Goal: Task Accomplishment & Management: Use online tool/utility

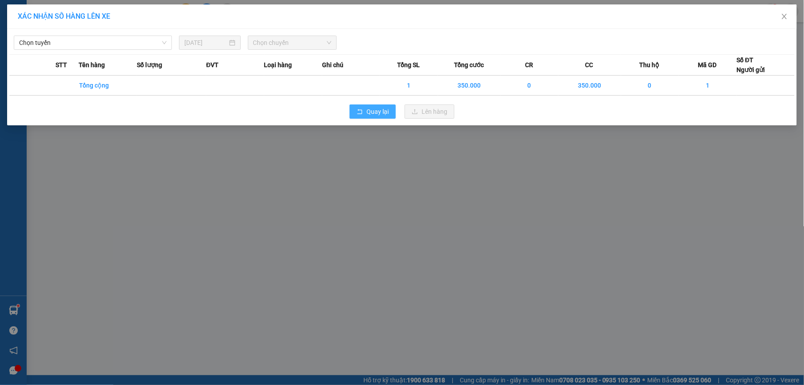
click at [364, 113] on button "Quay lại" at bounding box center [373, 111] width 46 height 14
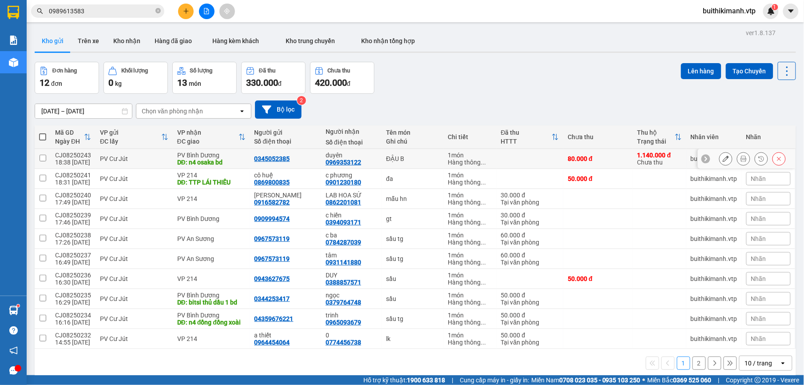
click at [371, 162] on td "duyên 0969353122" at bounding box center [351, 159] width 60 height 20
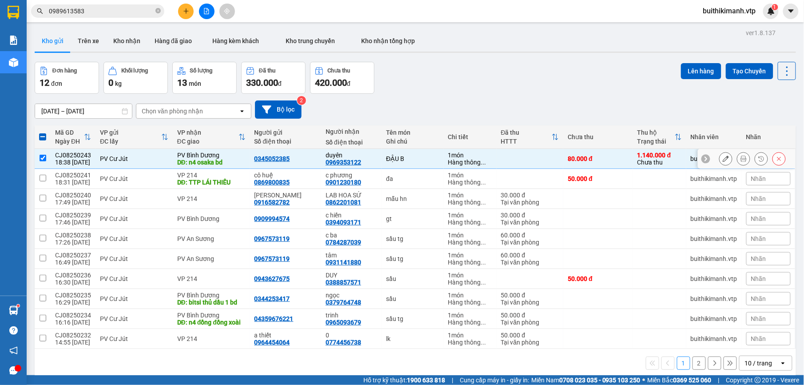
click at [372, 166] on td "duyên 0969353122" at bounding box center [351, 159] width 60 height 20
checkbox input "false"
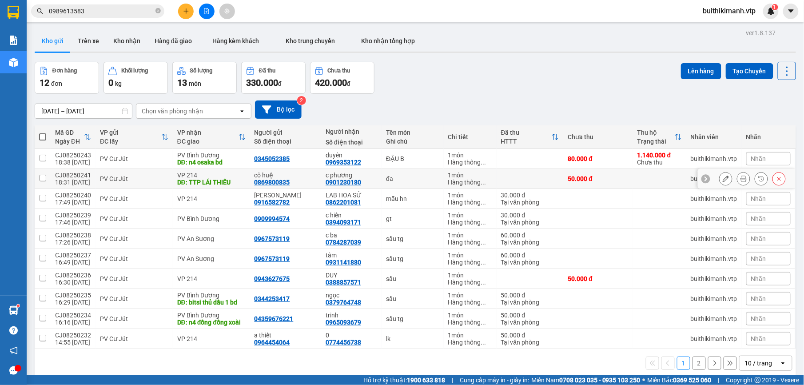
click at [370, 181] on td "c phương 0901230180" at bounding box center [351, 179] width 60 height 20
checkbox input "true"
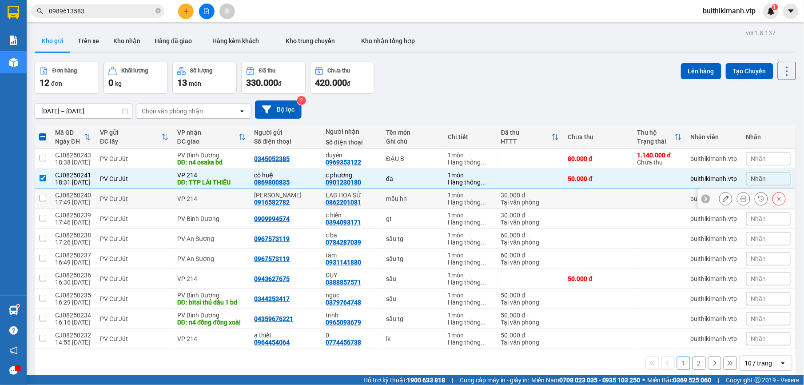
click at [382, 195] on td "mẫu hn" at bounding box center [413, 199] width 62 height 20
checkbox input "true"
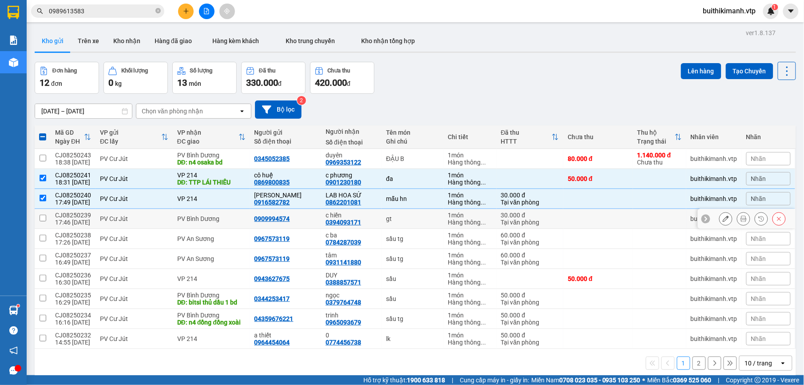
click at [386, 217] on div "gt" at bounding box center [412, 218] width 53 height 7
checkbox input "true"
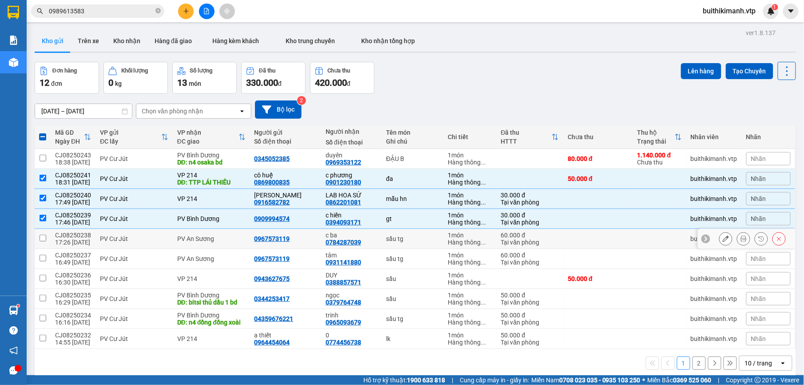
click at [390, 239] on div "sầu tg" at bounding box center [412, 238] width 53 height 7
checkbox input "true"
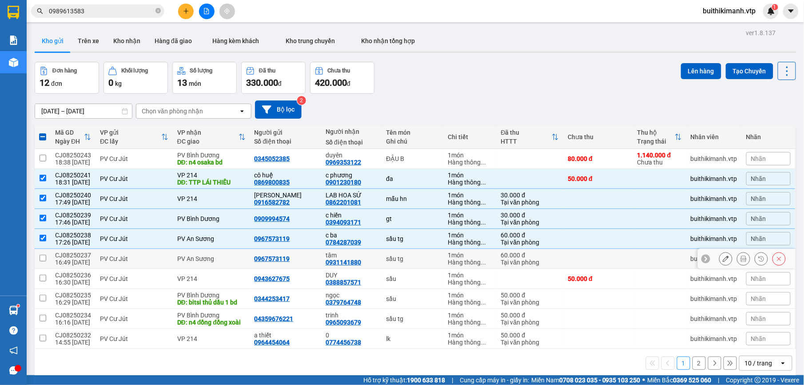
click at [388, 260] on div "sầu tg" at bounding box center [412, 258] width 53 height 7
checkbox input "true"
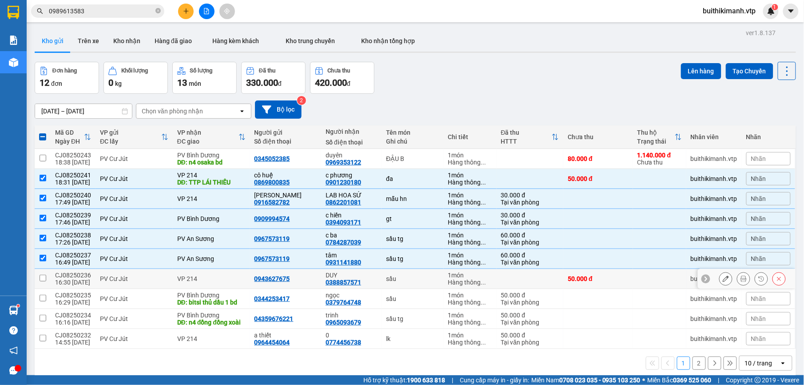
click at [386, 280] on div "sầu" at bounding box center [412, 278] width 53 height 7
checkbox input "true"
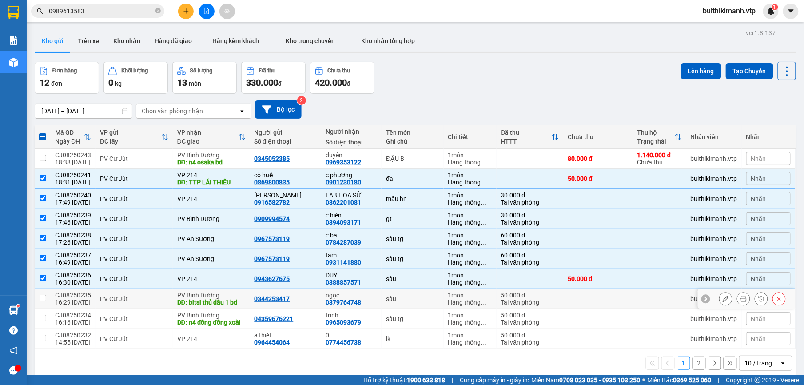
click at [368, 297] on div "ngọc" at bounding box center [352, 295] width 52 height 7
checkbox input "true"
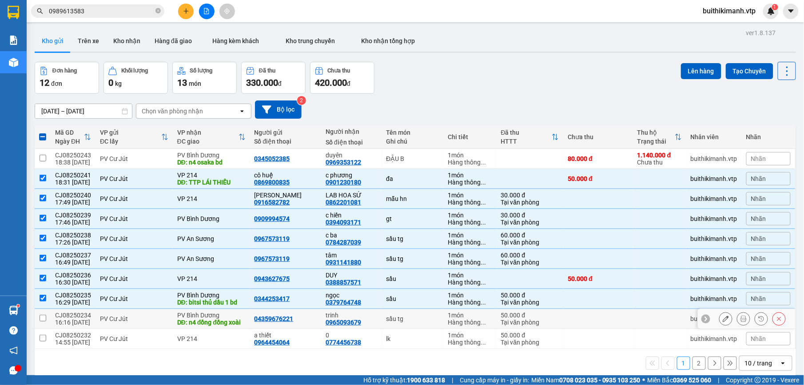
click at [355, 324] on div "trinh 0965093679" at bounding box center [352, 319] width 52 height 14
checkbox input "true"
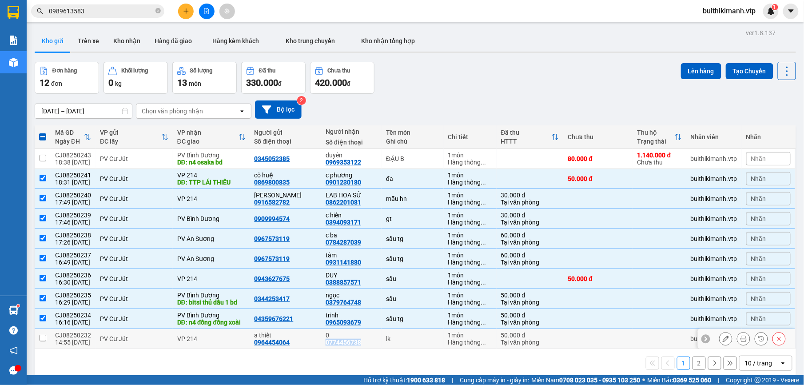
click at [359, 340] on div "0 0774456738" at bounding box center [352, 339] width 52 height 14
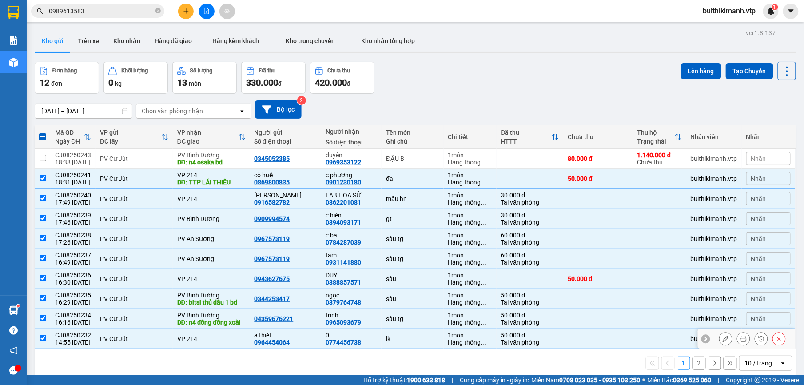
click at [363, 342] on div "0 0774456738" at bounding box center [352, 339] width 52 height 14
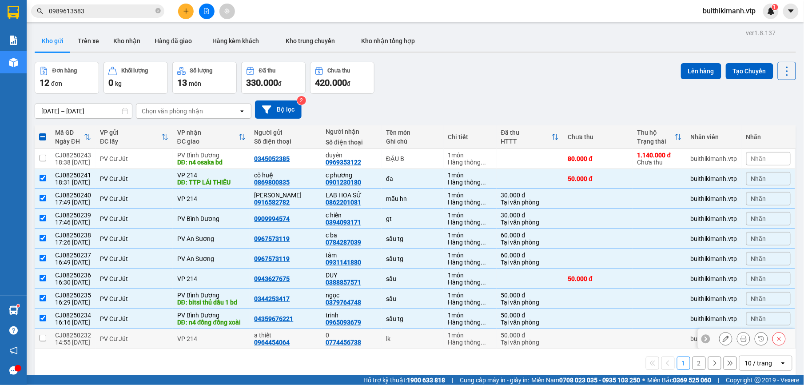
click at [363, 342] on div "0 0774456738" at bounding box center [352, 339] width 52 height 14
checkbox input "true"
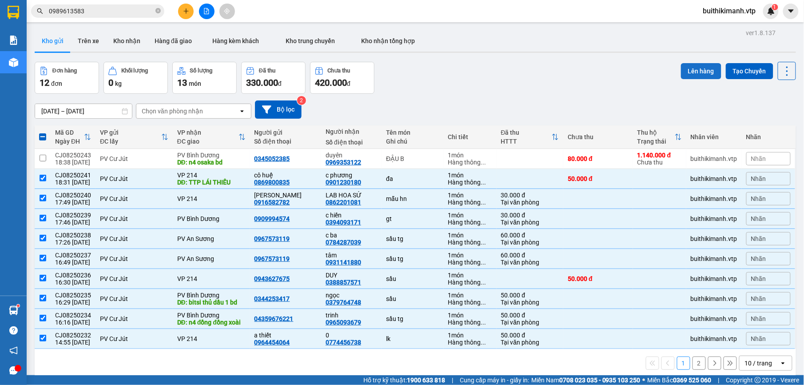
click at [694, 65] on button "Lên hàng" at bounding box center [701, 71] width 40 height 16
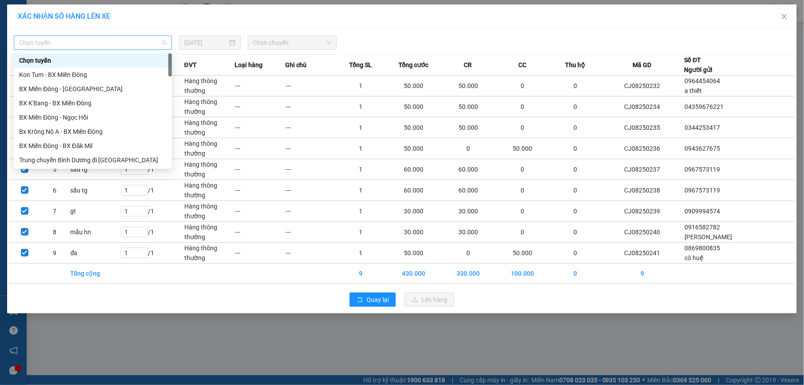
click at [75, 41] on span "Chọn tuyến" at bounding box center [93, 42] width 148 height 13
type input "CU"
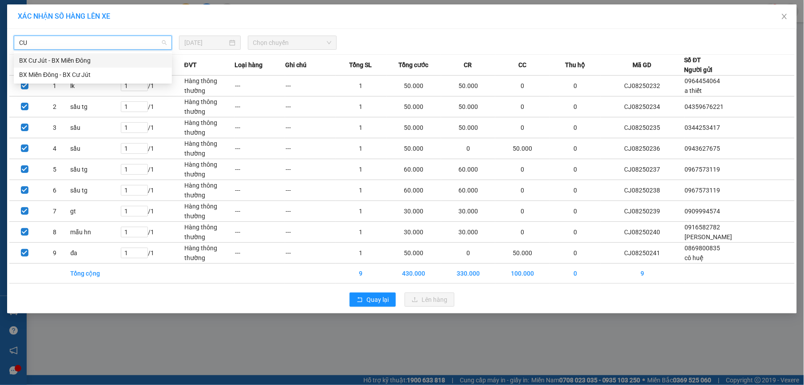
click at [60, 56] on div "BX Cư Jút - BX Miền Đông" at bounding box center [93, 61] width 148 height 10
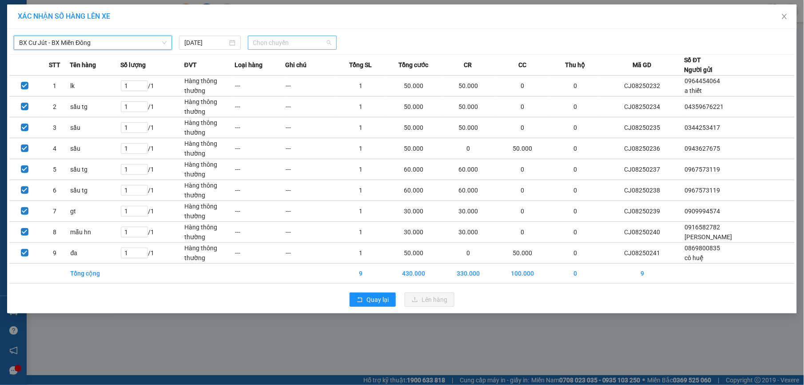
click at [268, 43] on span "Chọn chuyến" at bounding box center [292, 42] width 79 height 13
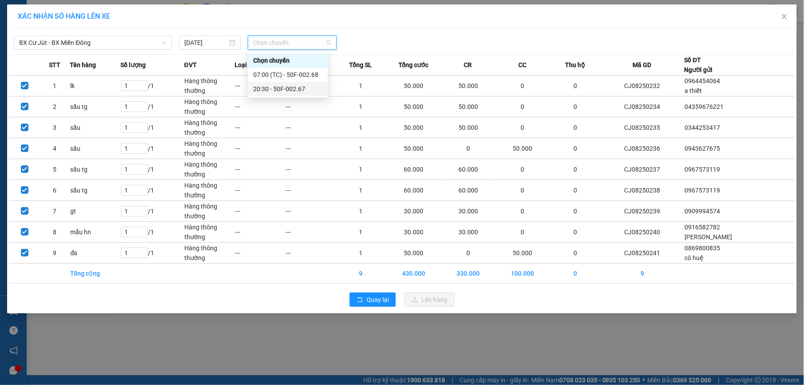
click at [259, 87] on div "20:30 - 50F-002.67" at bounding box center [287, 89] width 69 height 10
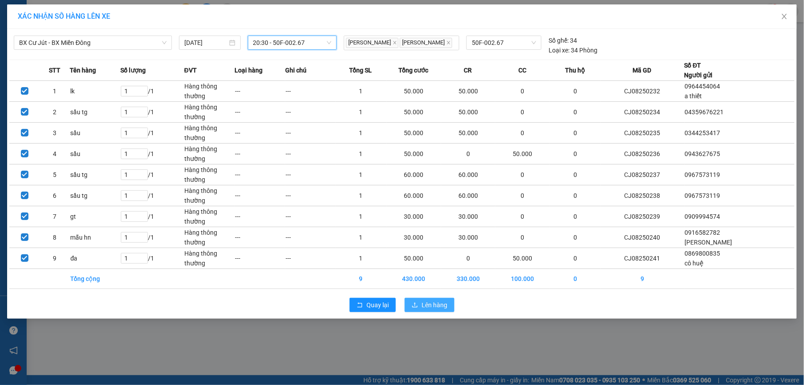
click at [426, 308] on span "Lên hàng" at bounding box center [435, 305] width 26 height 10
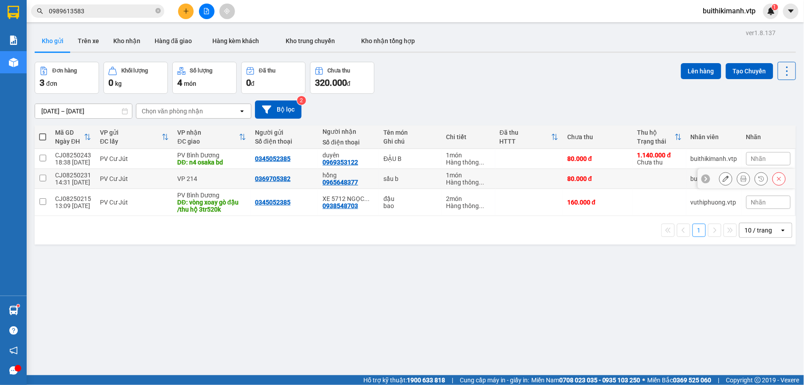
click at [379, 180] on td "sầu b" at bounding box center [410, 179] width 63 height 20
checkbox input "true"
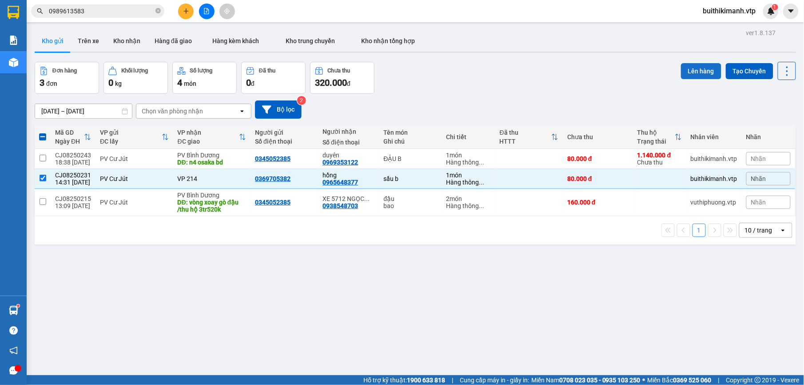
click at [699, 74] on button "Lên hàng" at bounding box center [701, 71] width 40 height 16
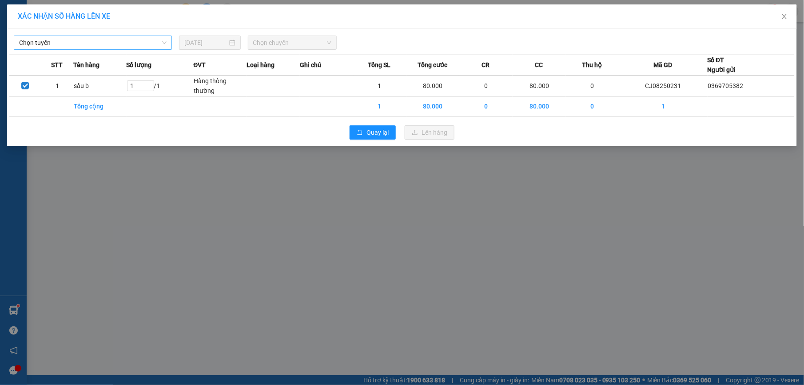
click at [156, 48] on span "Chọn tuyến" at bounding box center [93, 42] width 148 height 13
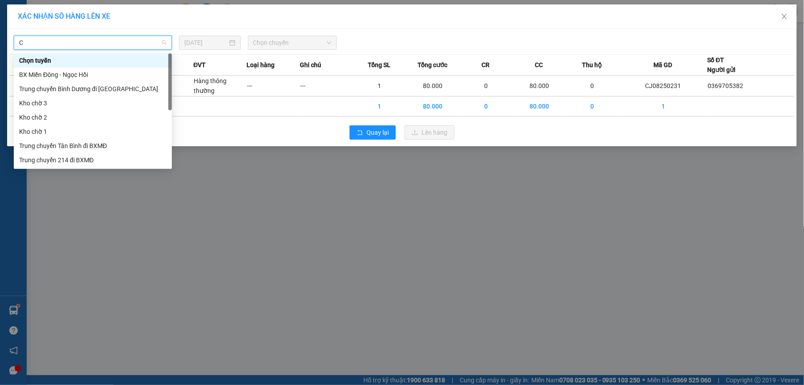
type input "CU"
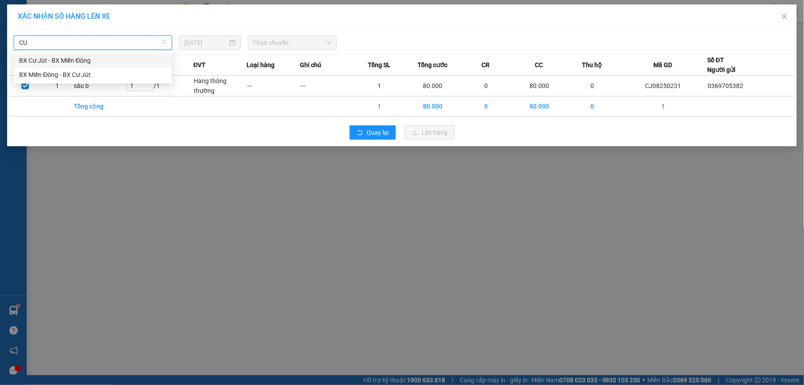
click at [140, 59] on div "BX Cư Jút - BX Miền Đông" at bounding box center [93, 61] width 148 height 10
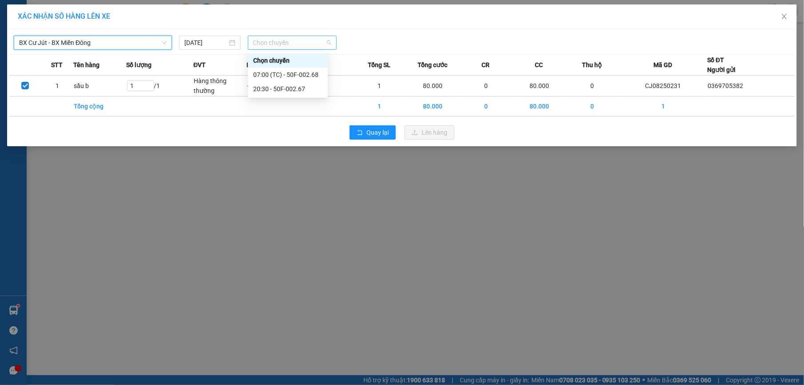
click at [264, 45] on span "Chọn chuyến" at bounding box center [292, 42] width 79 height 13
click at [262, 76] on div "07:00 (TC) - 50F-002.68" at bounding box center [287, 75] width 69 height 10
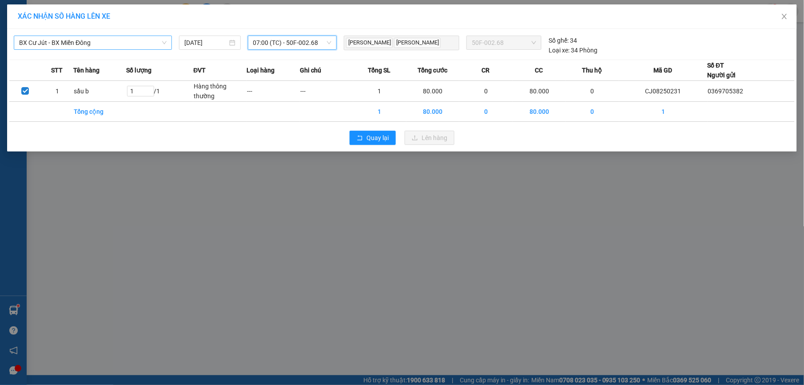
click at [291, 47] on span "07:00 (TC) - 50F-002.68" at bounding box center [292, 42] width 79 height 13
click at [274, 83] on div "20:30 - 50F-002.67" at bounding box center [288, 89] width 80 height 14
click at [434, 140] on span "Lên hàng" at bounding box center [435, 138] width 26 height 10
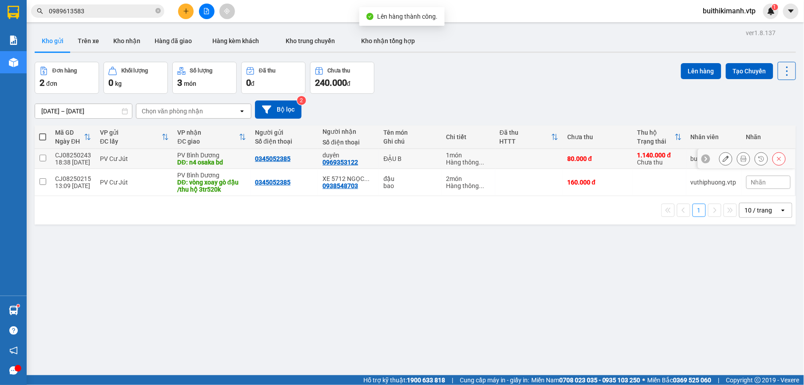
click at [395, 156] on div "ĐẬU B" at bounding box center [411, 158] width 54 height 7
checkbox input "true"
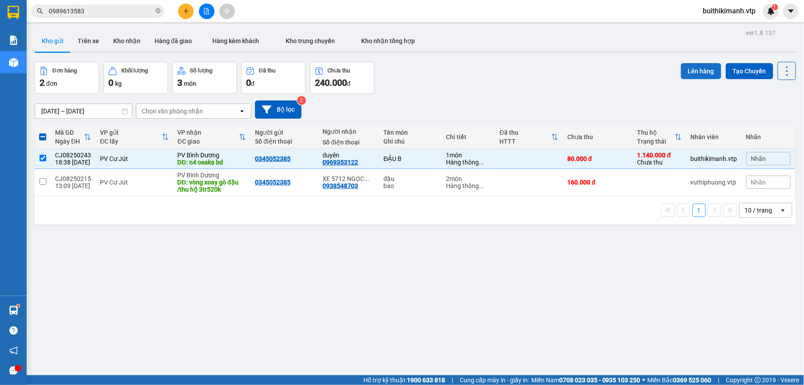
click at [690, 74] on button "Lên hàng" at bounding box center [701, 71] width 40 height 16
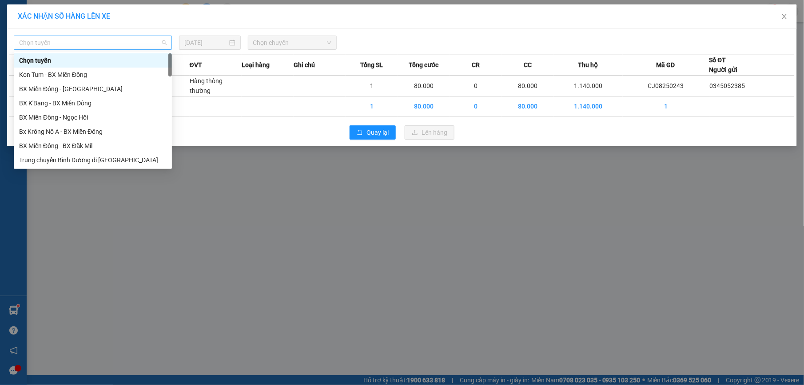
click at [139, 39] on span "Chọn tuyến" at bounding box center [93, 42] width 148 height 13
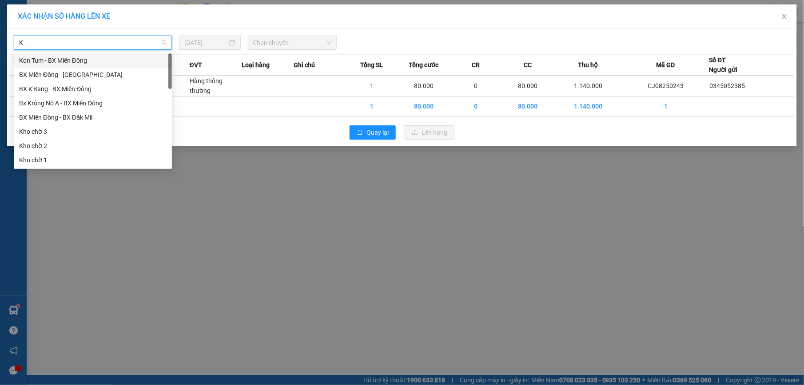
type input "KN"
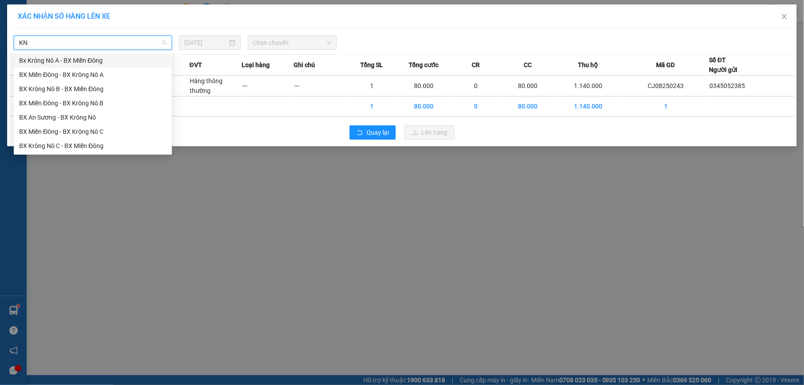
click at [140, 63] on div "Bx Krông Nô A - BX Miền Đông" at bounding box center [93, 61] width 148 height 10
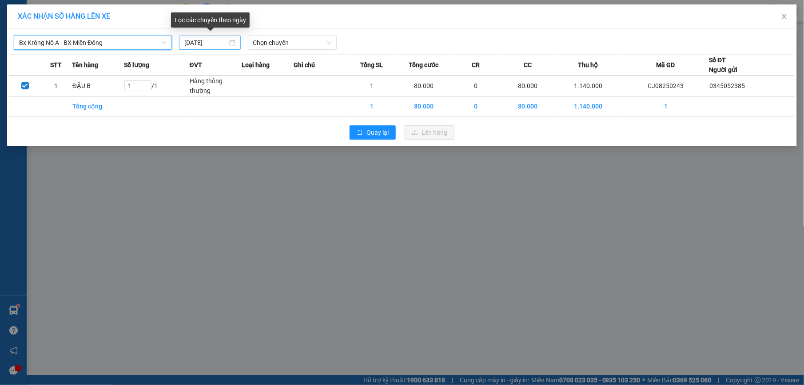
click at [224, 43] on input "[DATE]" at bounding box center [205, 43] width 43 height 10
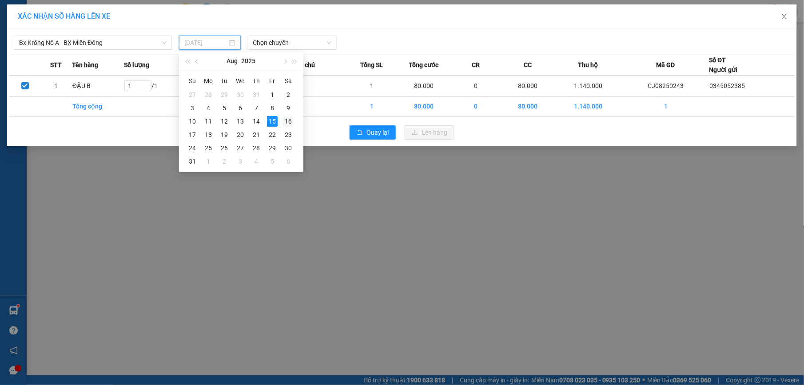
click at [285, 120] on div "16" at bounding box center [288, 121] width 11 height 11
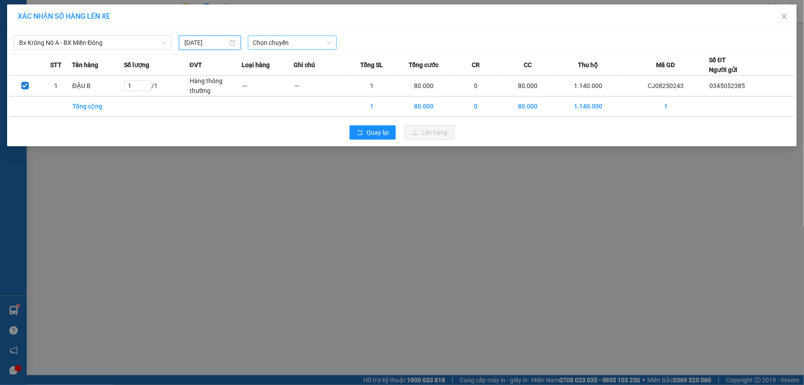
type input "16/08/2025"
click at [272, 47] on span "Chọn chuyến" at bounding box center [292, 42] width 79 height 13
click at [268, 73] on div "07:00 - 51B-171.73" at bounding box center [287, 75] width 69 height 10
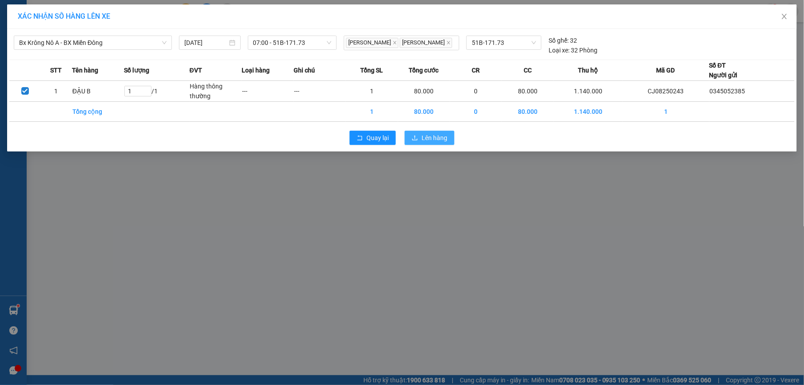
click at [431, 143] on span "Lên hàng" at bounding box center [435, 138] width 26 height 10
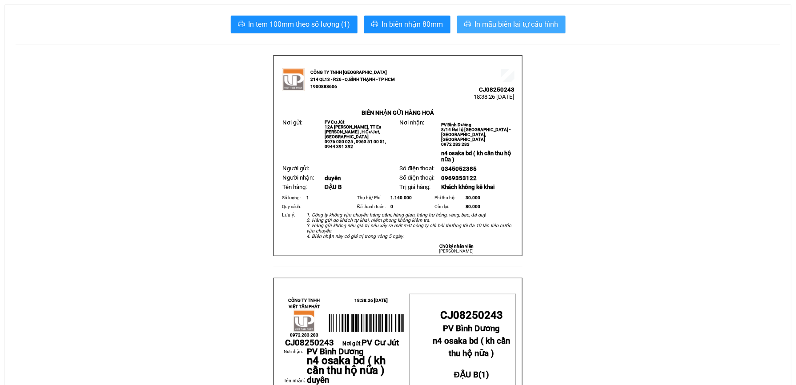
click at [502, 27] on span "In mẫu biên lai tự cấu hình" at bounding box center [517, 24] width 84 height 11
click at [516, 25] on span "In mẫu biên lai tự cấu hình" at bounding box center [517, 24] width 84 height 11
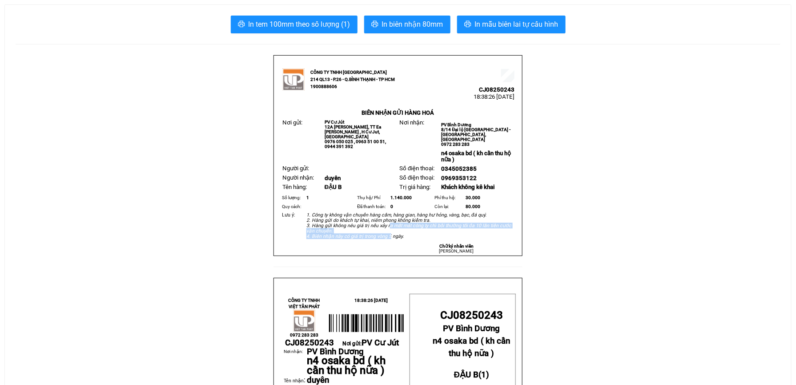
drag, startPoint x: 386, startPoint y: 226, endPoint x: 388, endPoint y: 234, distance: 7.8
click at [388, 234] on em "1. Công ty không vận chuyển hàng cấm, hàng gian, hàng hư hỏng, vàng, bạc, đá qu…" at bounding box center [408, 225] width 205 height 27
drag, startPoint x: 388, startPoint y: 234, endPoint x: 357, endPoint y: 187, distance: 55.8
click at [357, 187] on td "ĐẬU B" at bounding box center [360, 187] width 75 height 9
